Goal: Information Seeking & Learning: Learn about a topic

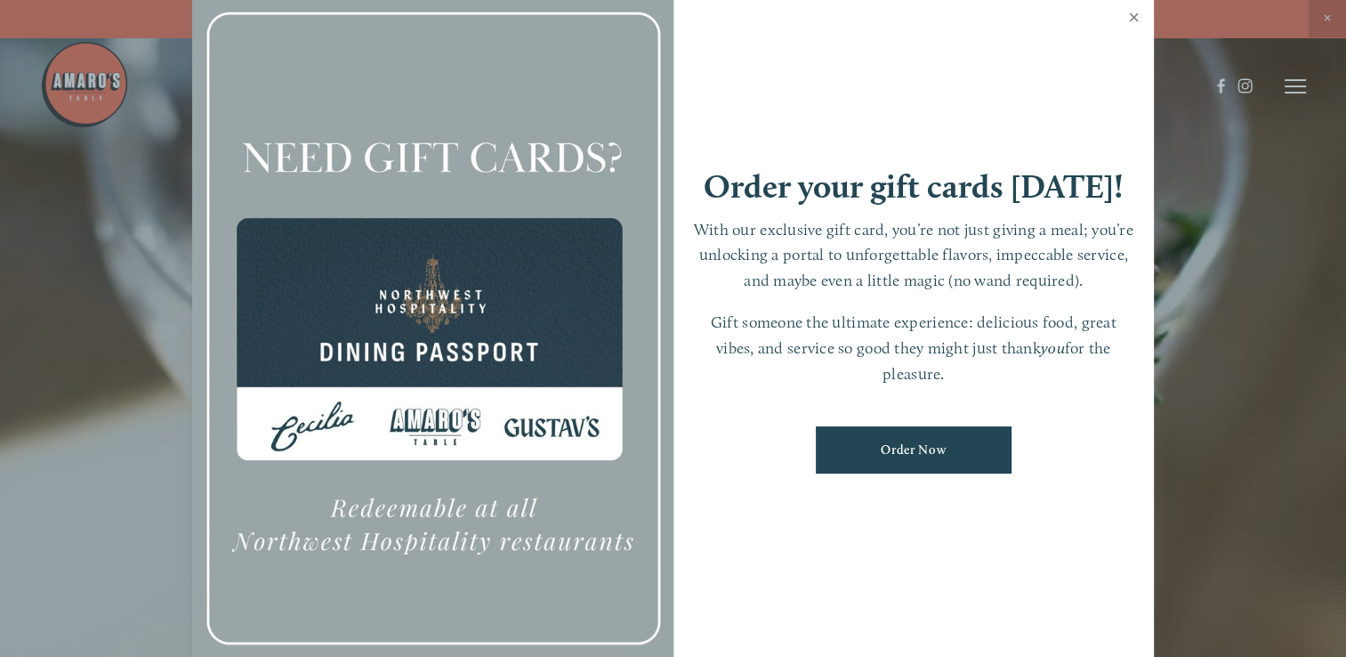
click at [1131, 12] on link "Close" at bounding box center [1134, 20] width 35 height 50
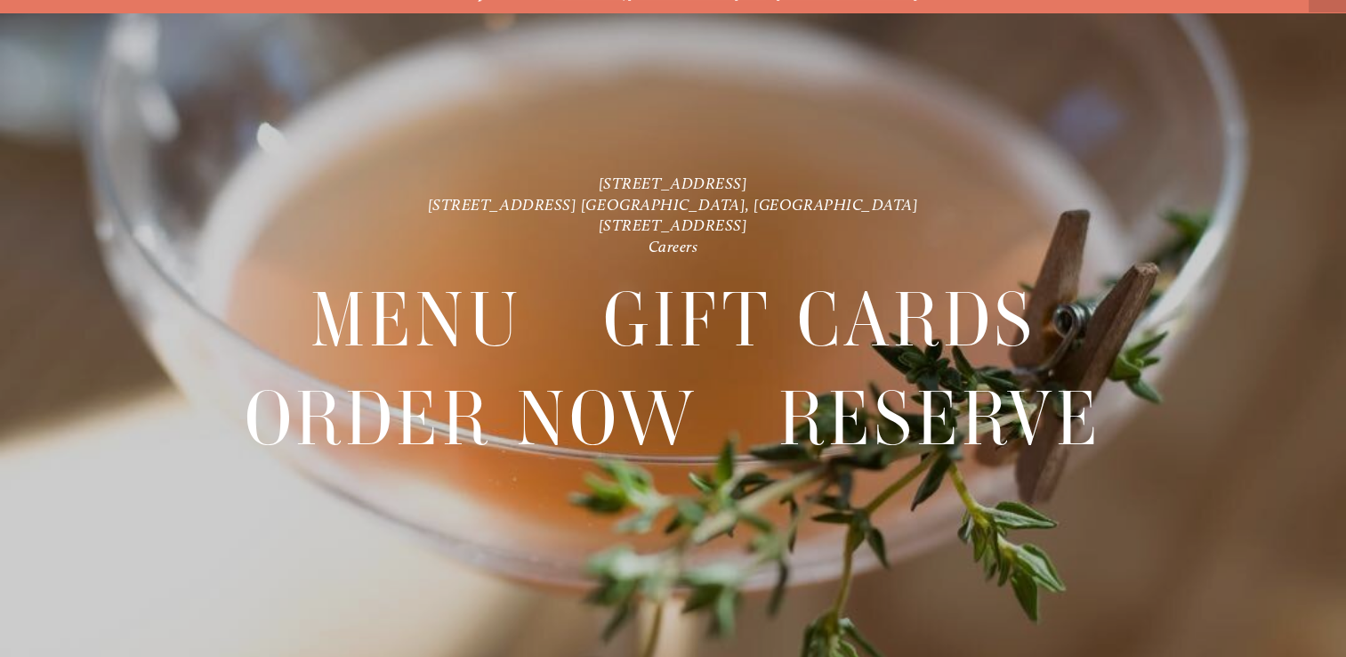
scroll to position [36, 0]
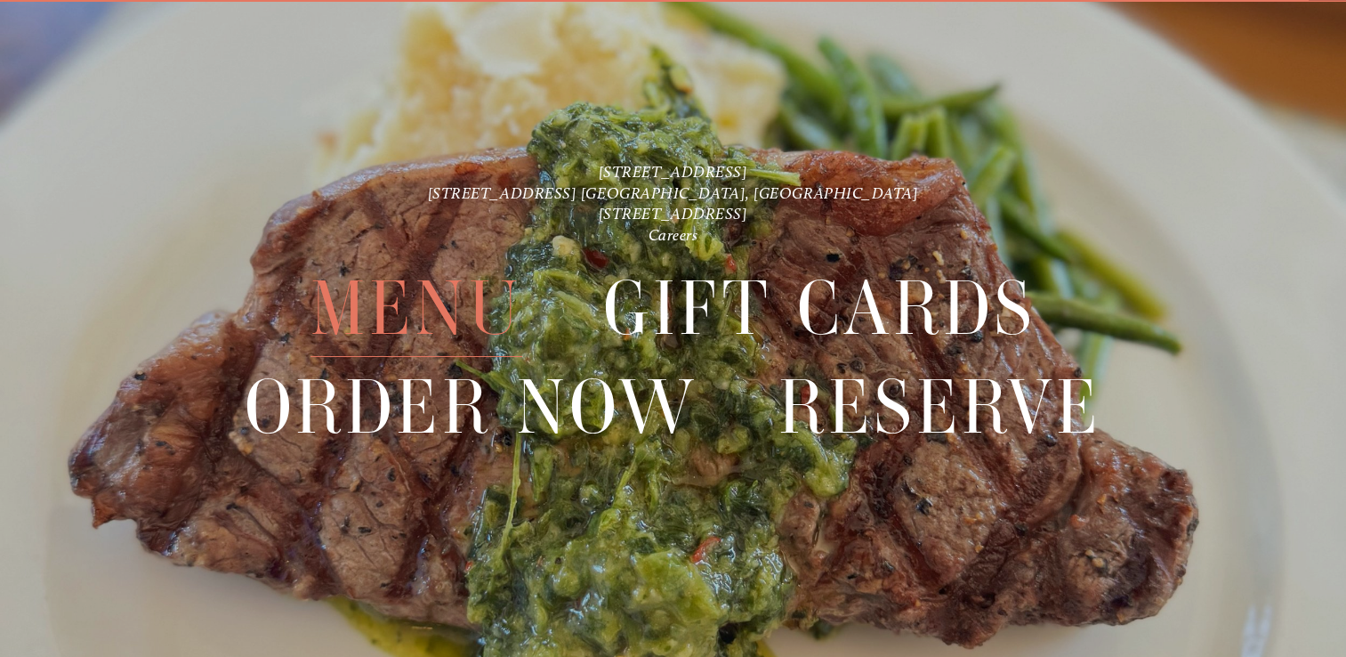
click at [423, 311] on span "Menu" at bounding box center [417, 308] width 212 height 97
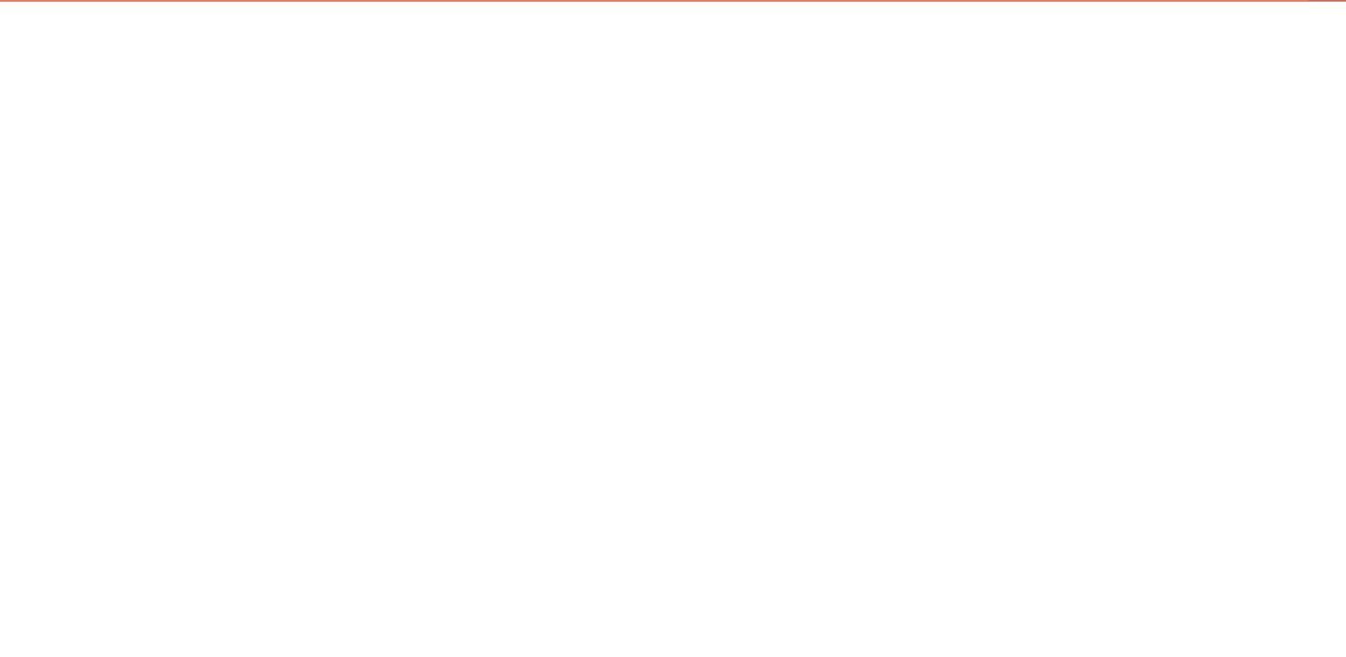
click at [423, 311] on span "Menu" at bounding box center [417, 308] width 212 height 97
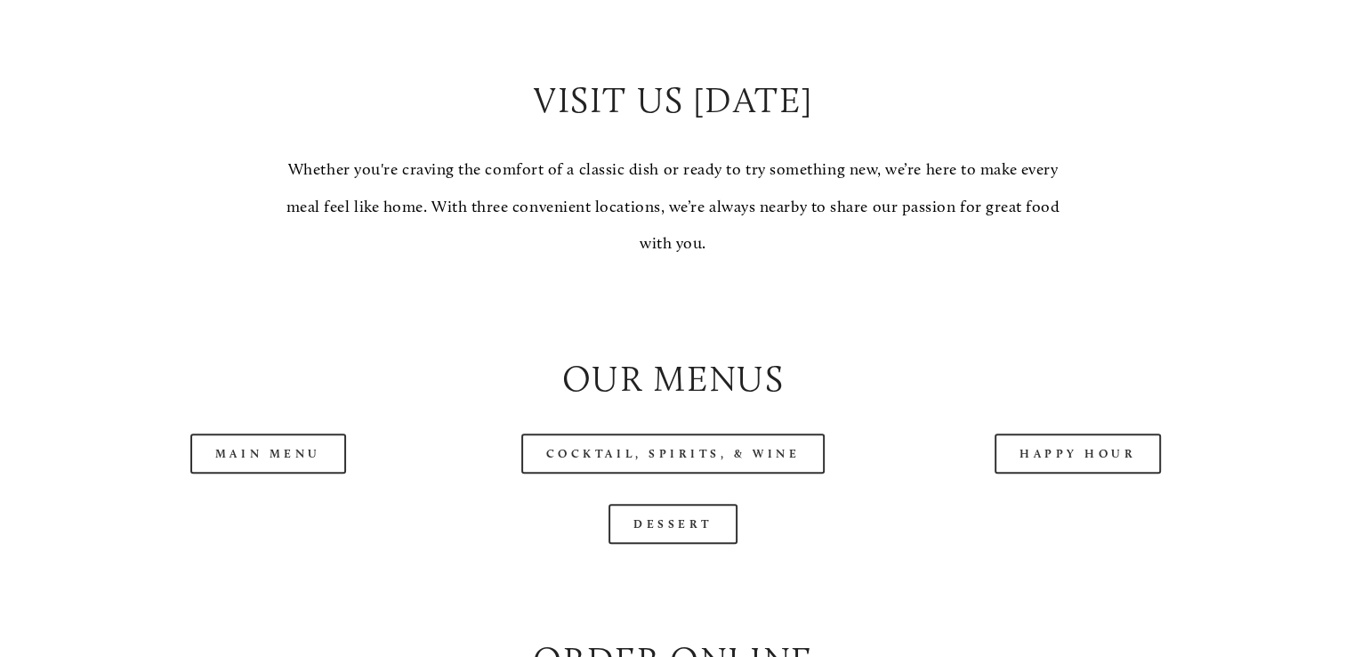
scroll to position [1691, 0]
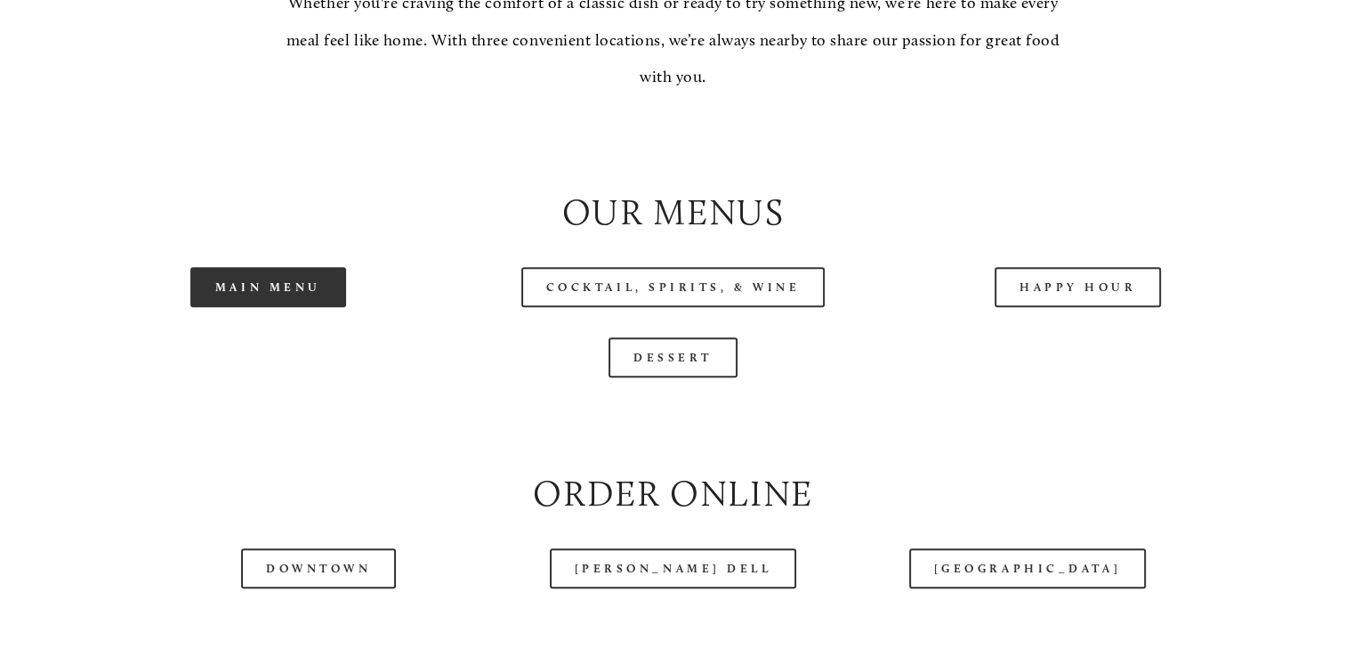
click at [270, 307] on link "Main Menu" at bounding box center [268, 287] width 156 height 40
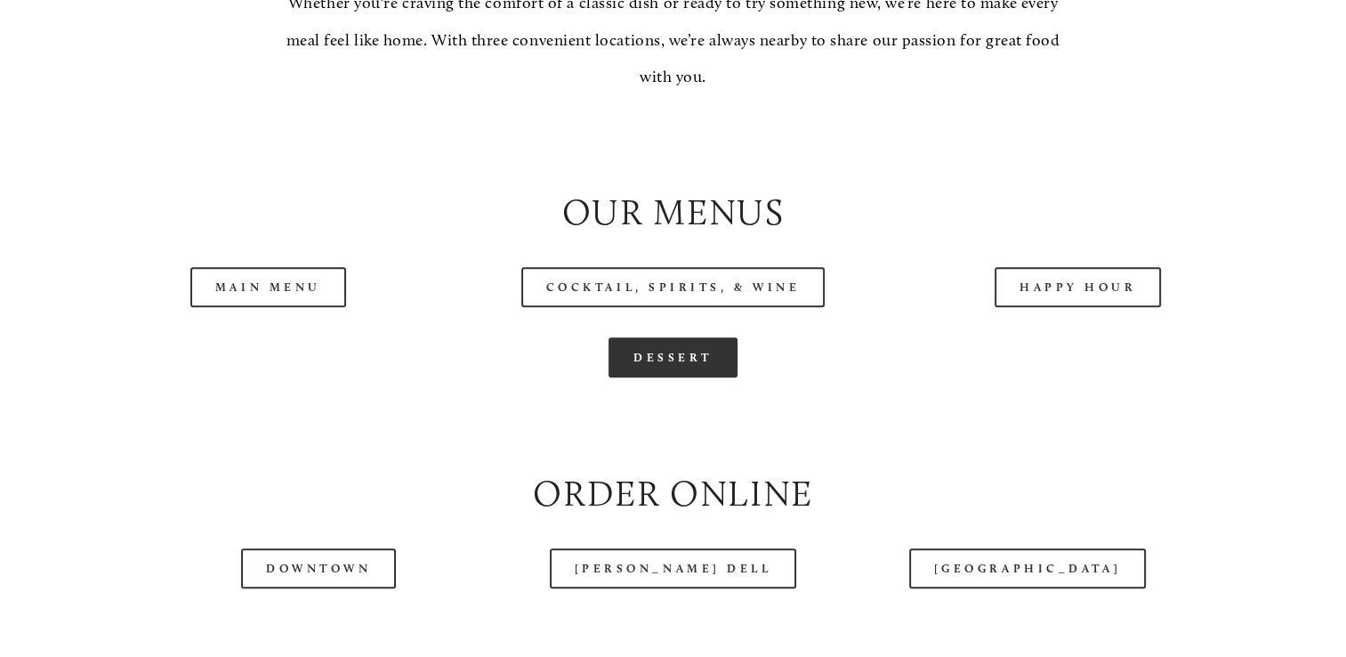
click at [686, 377] on link "Dessert" at bounding box center [673, 357] width 129 height 40
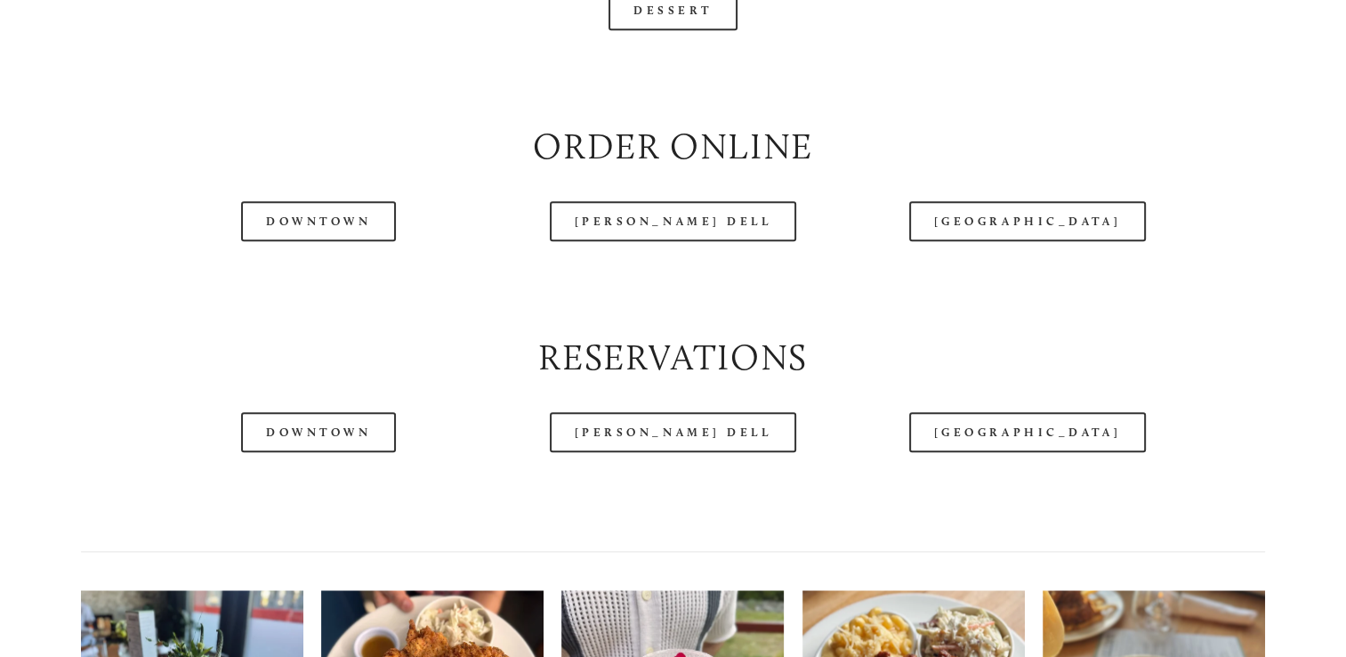
scroll to position [2047, 0]
